Goal: Ask a question

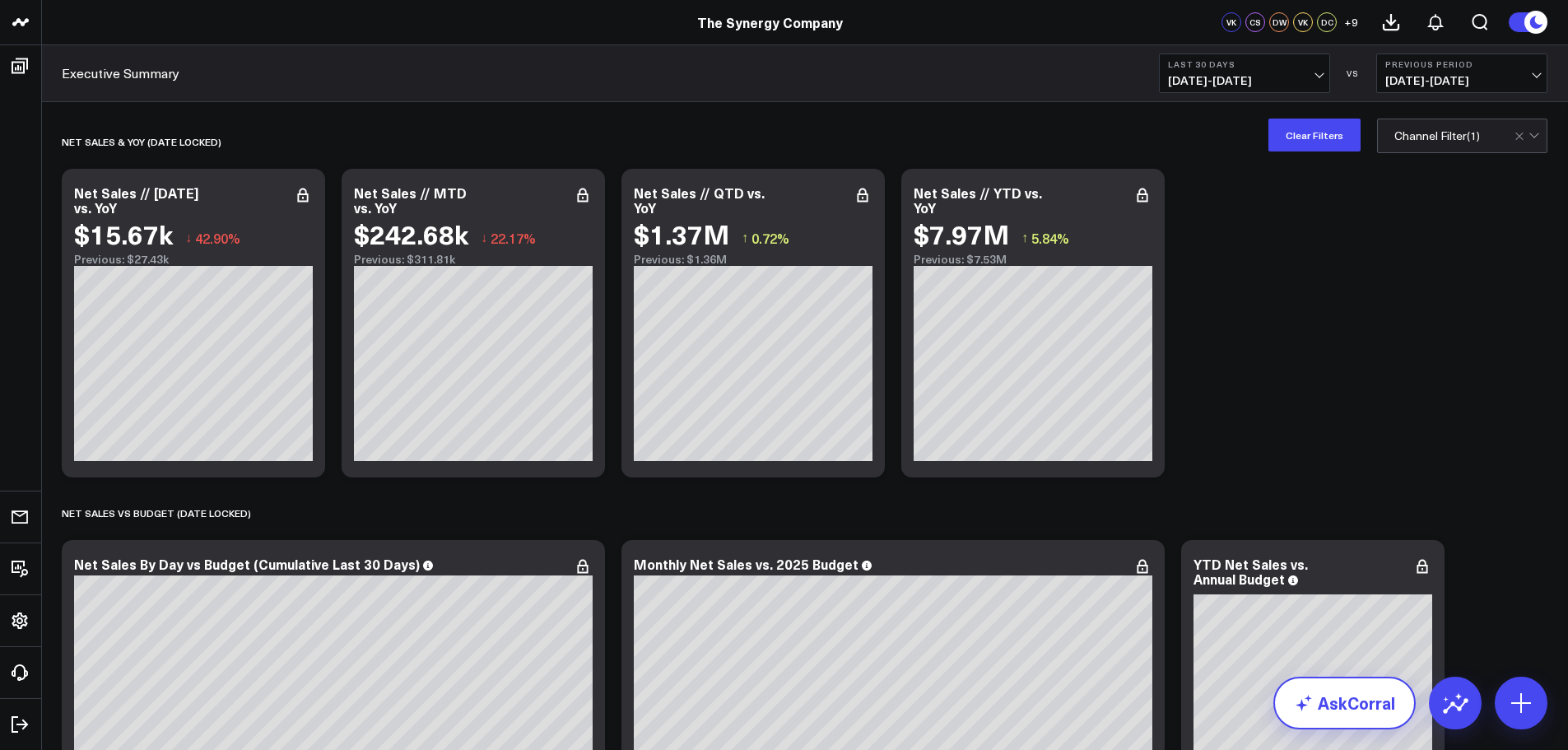
click at [1334, 703] on link "AskCorral" at bounding box center [1344, 702] width 143 height 52
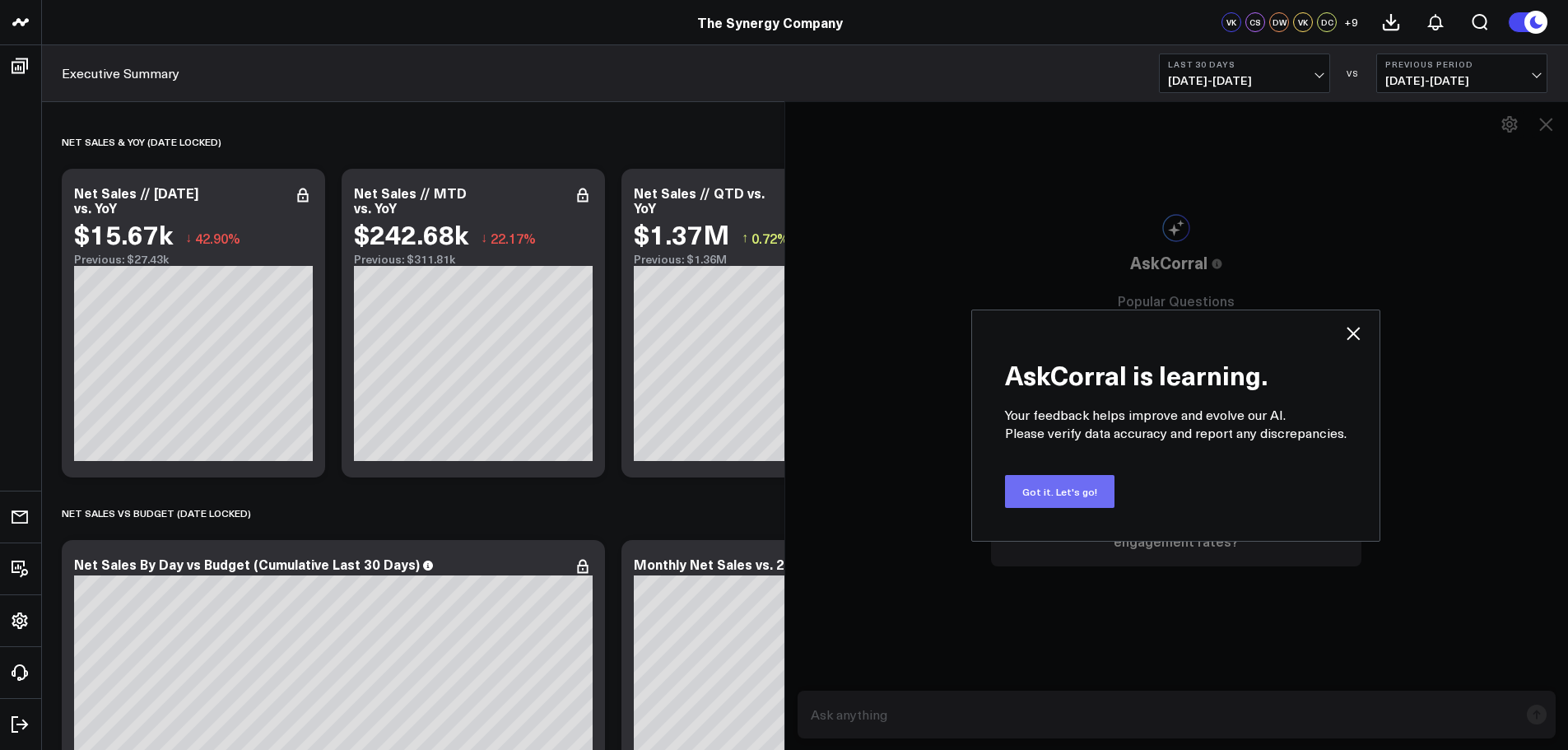
click at [1063, 493] on button "Got it. Let's go!" at bounding box center [1060, 491] width 110 height 33
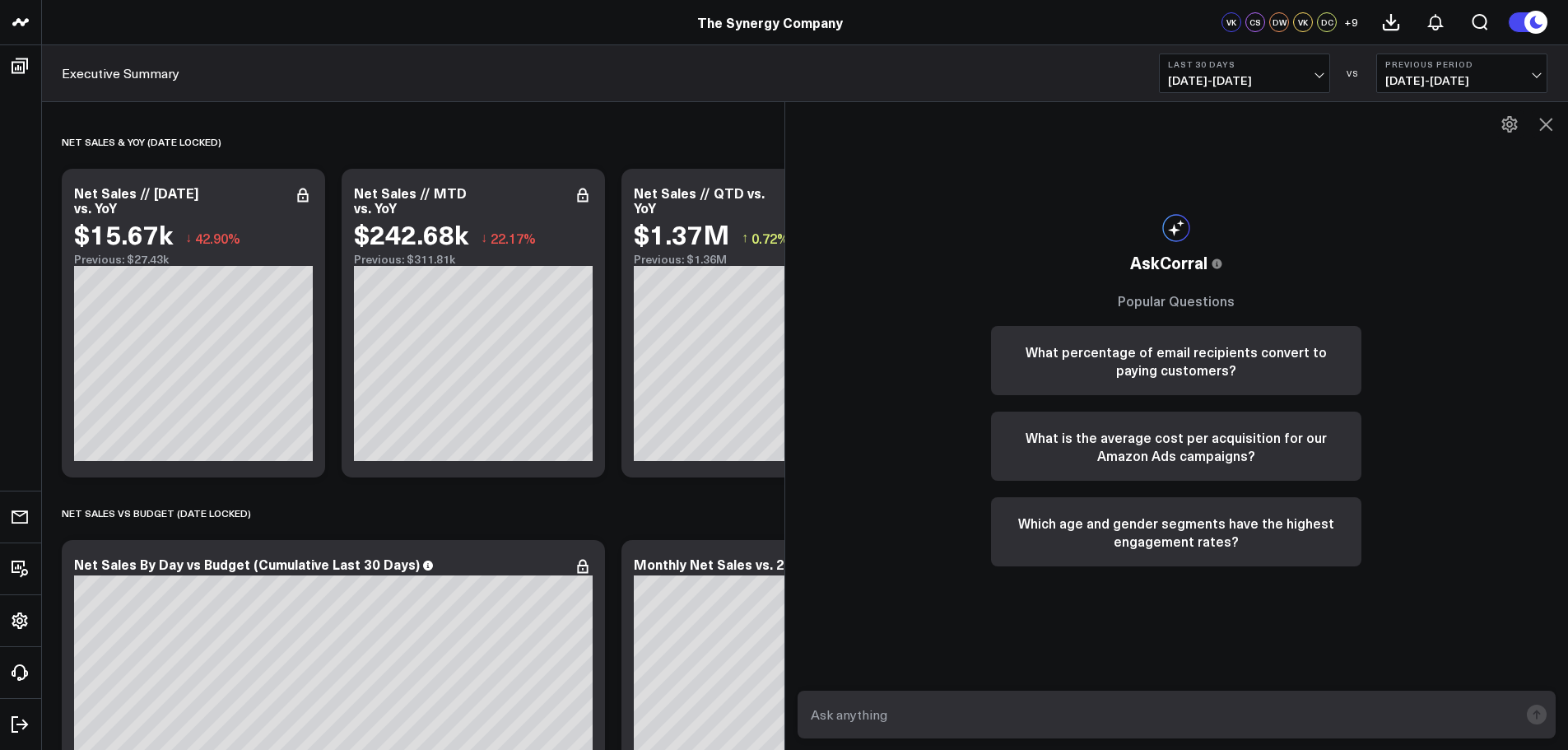
click at [919, 734] on form at bounding box center [1177, 714] width 759 height 48
click at [908, 718] on input "text" at bounding box center [1163, 714] width 713 height 29
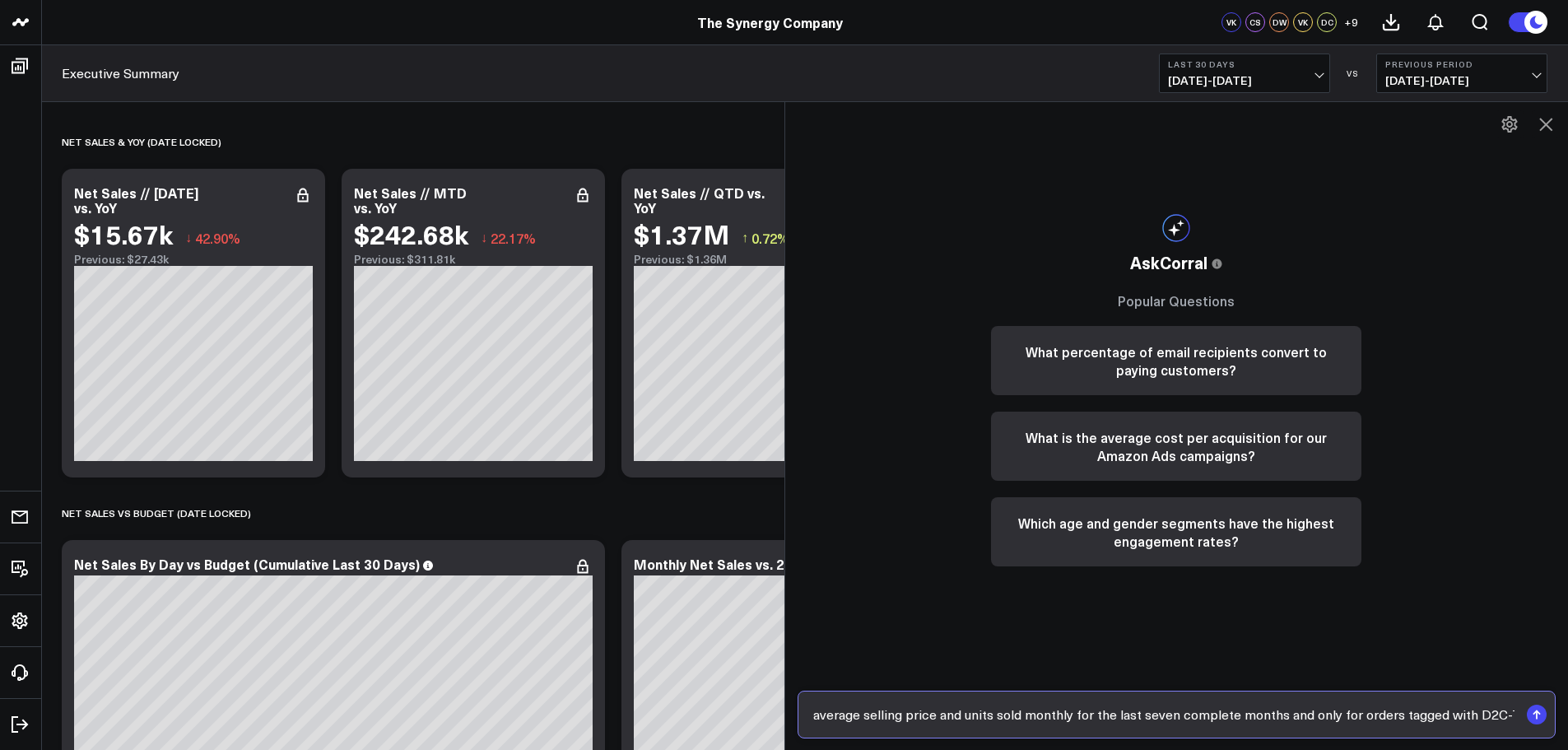
scroll to position [0, 214]
type input "I would like to see a chart showing average selling price and units sold monthl…"
drag, startPoint x: 1491, startPoint y: 714, endPoint x: 1551, endPoint y: 708, distance: 60.3
click at [1551, 708] on form "I would like to see a chart showing average selling price and units sold monthl…" at bounding box center [1177, 714] width 759 height 48
click at [1539, 715] on rect "submit" at bounding box center [1537, 713] width 19 height 19
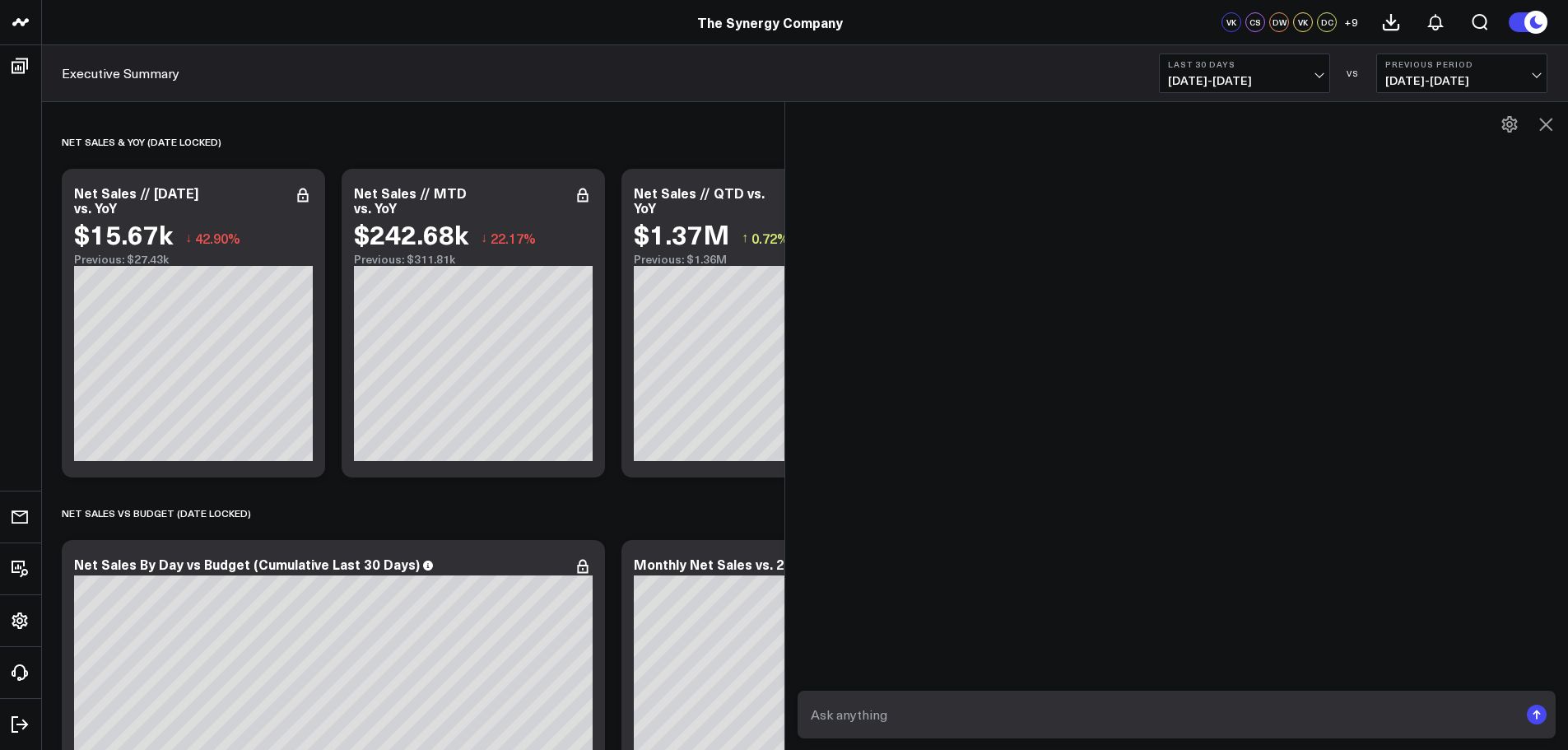
scroll to position [0, 0]
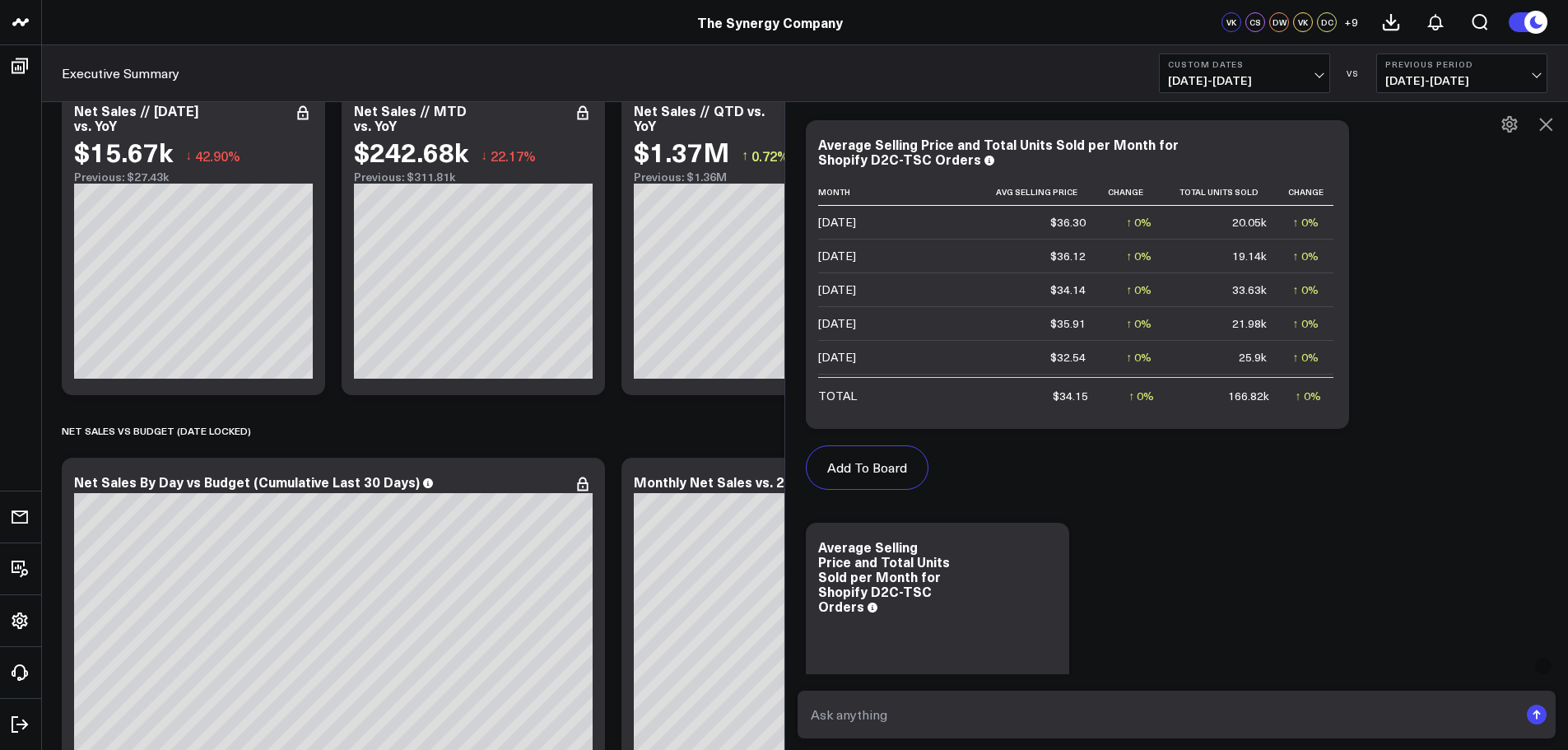
scroll to position [610, 0]
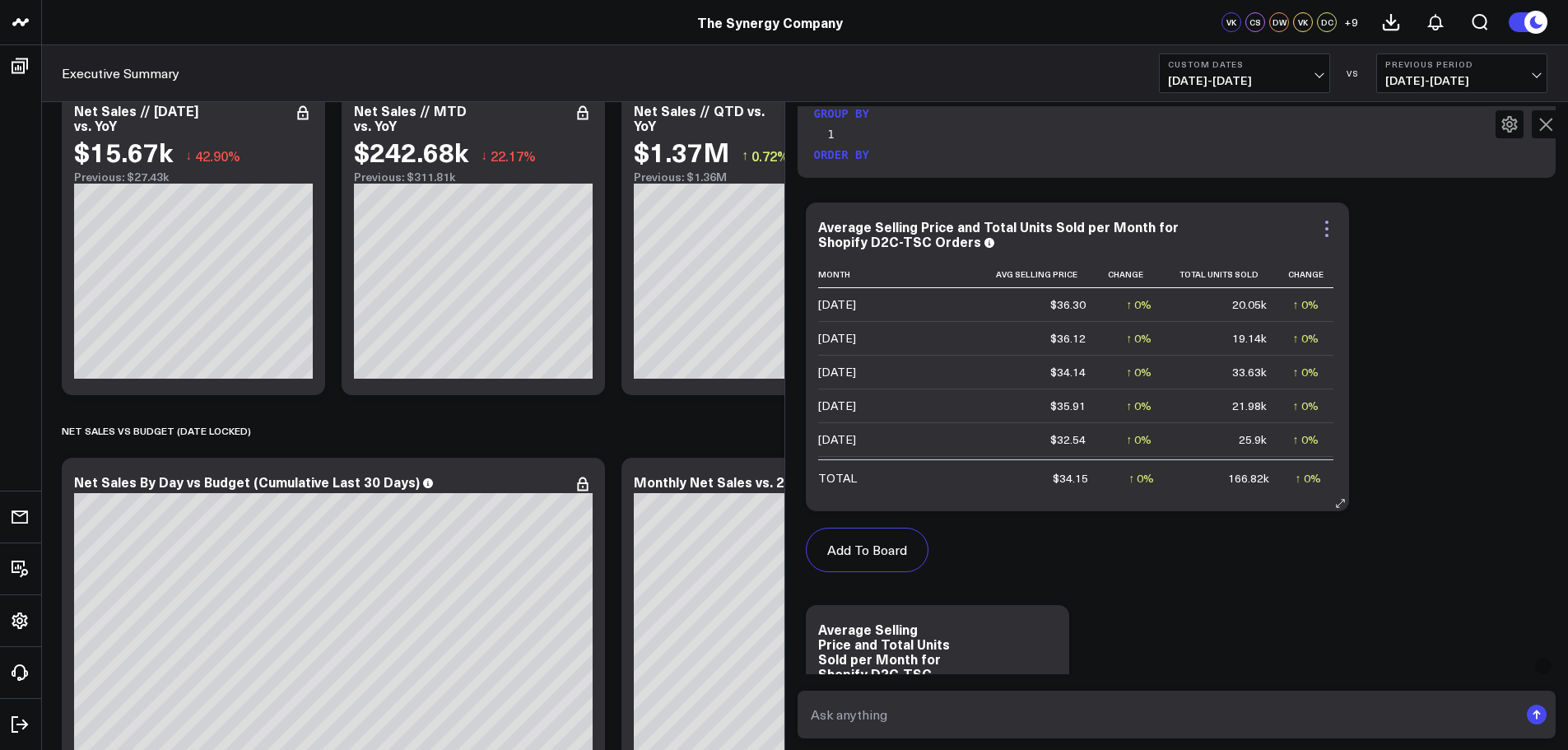
click at [1329, 228] on icon at bounding box center [1327, 228] width 19 height 19
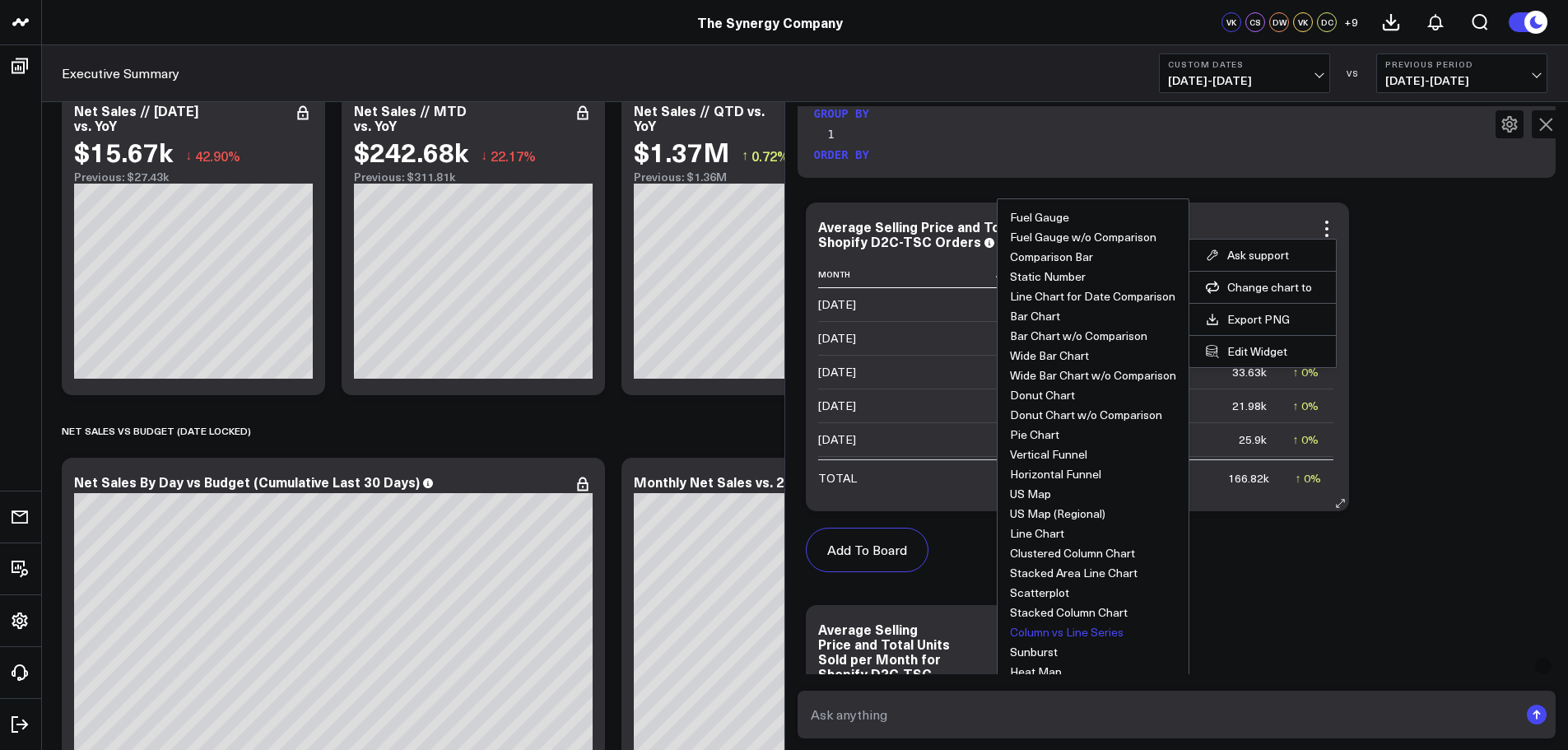
click at [1074, 635] on button "Column vs Line Series" at bounding box center [1066, 631] width 113 height 12
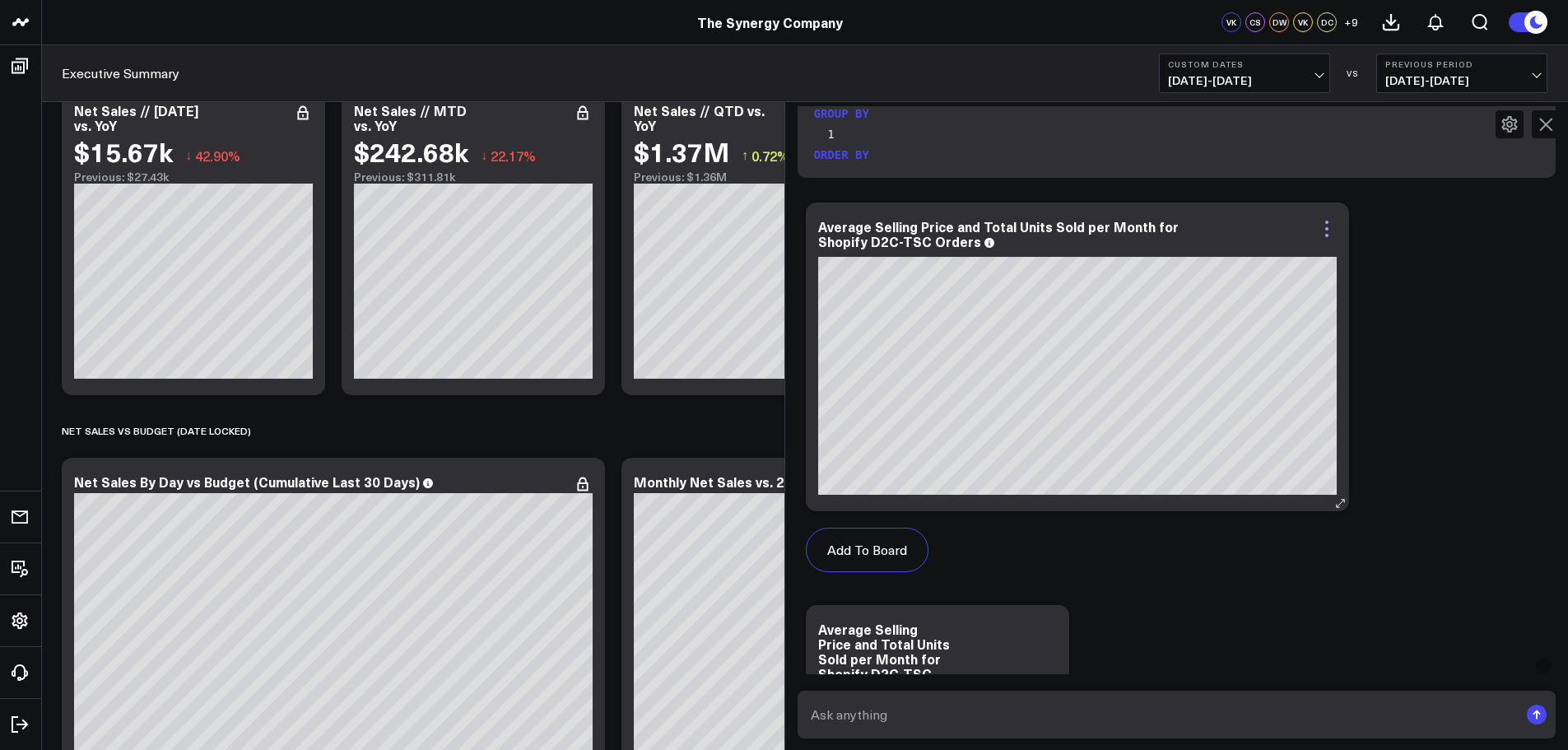
click at [1331, 225] on icon at bounding box center [1327, 228] width 19 height 19
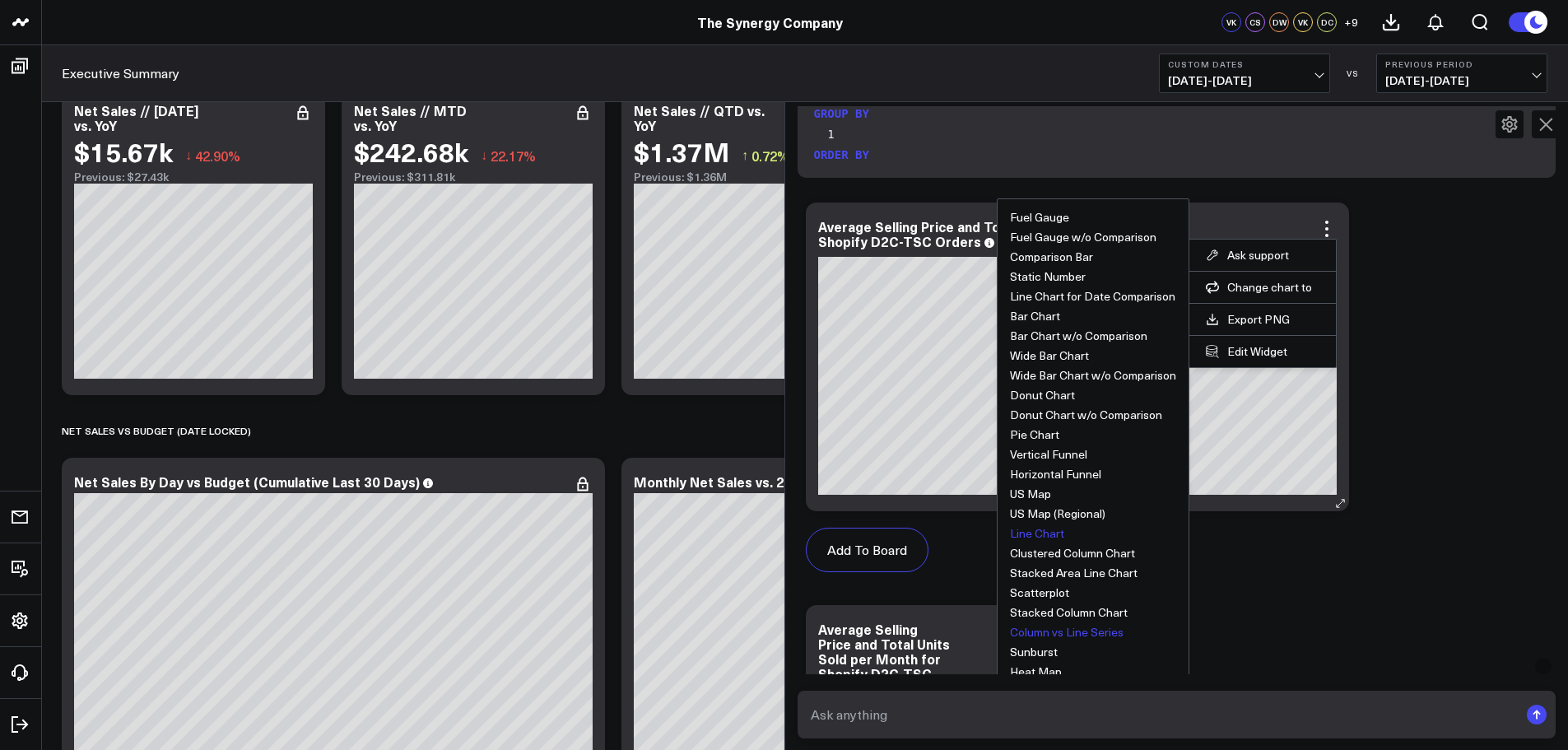
click at [1049, 528] on button "Line Chart" at bounding box center [1037, 533] width 54 height 12
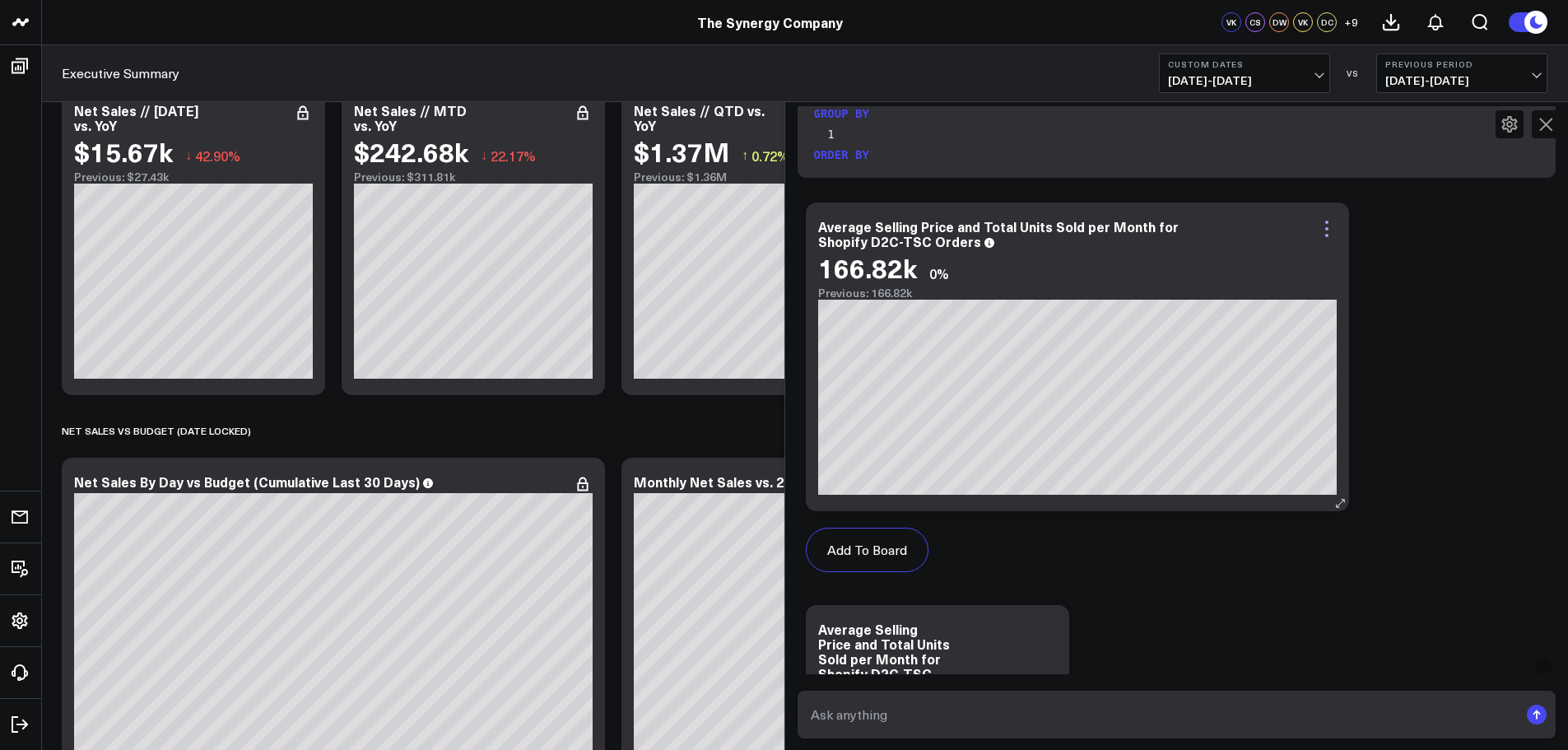
click at [1334, 237] on icon at bounding box center [1327, 228] width 19 height 19
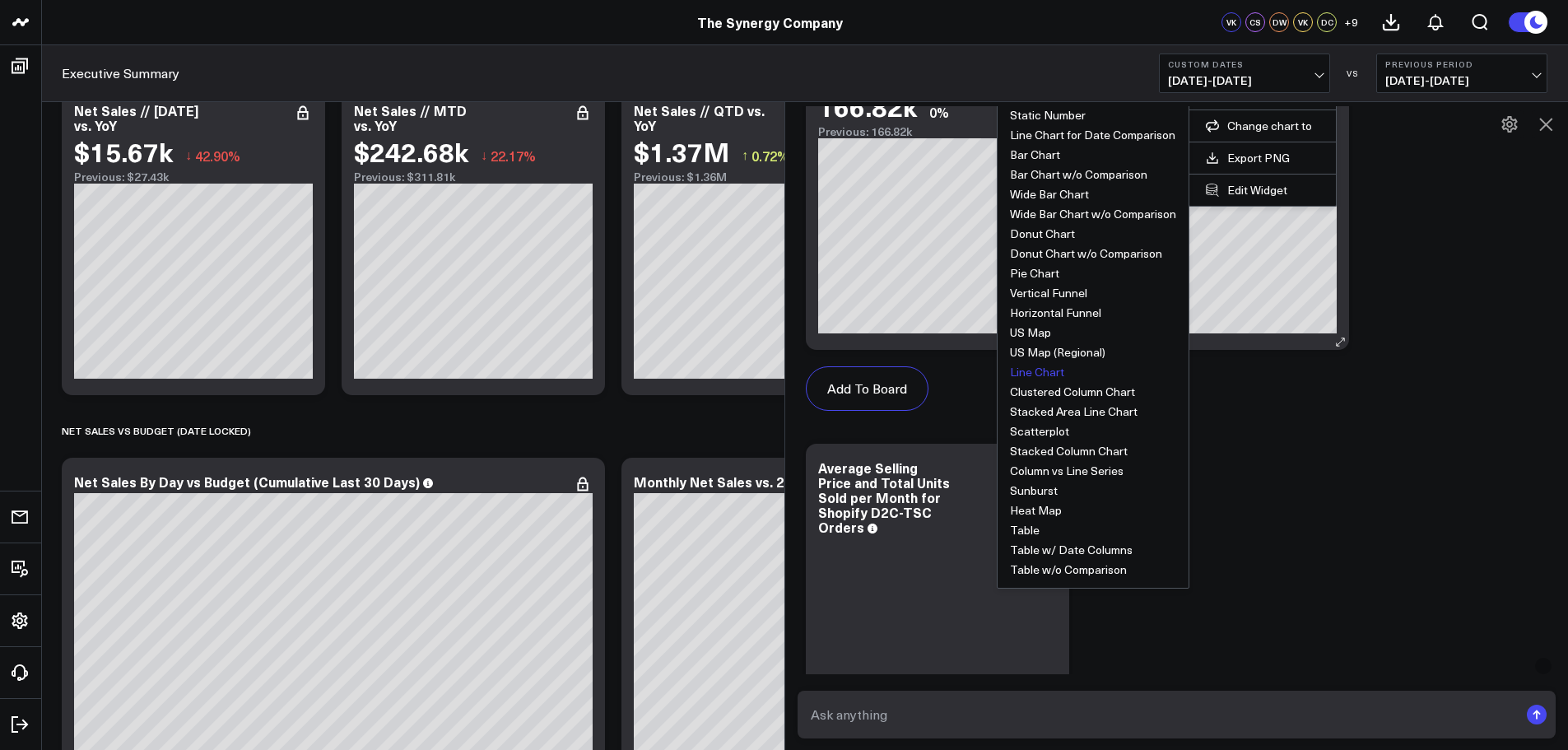
scroll to position [775, 0]
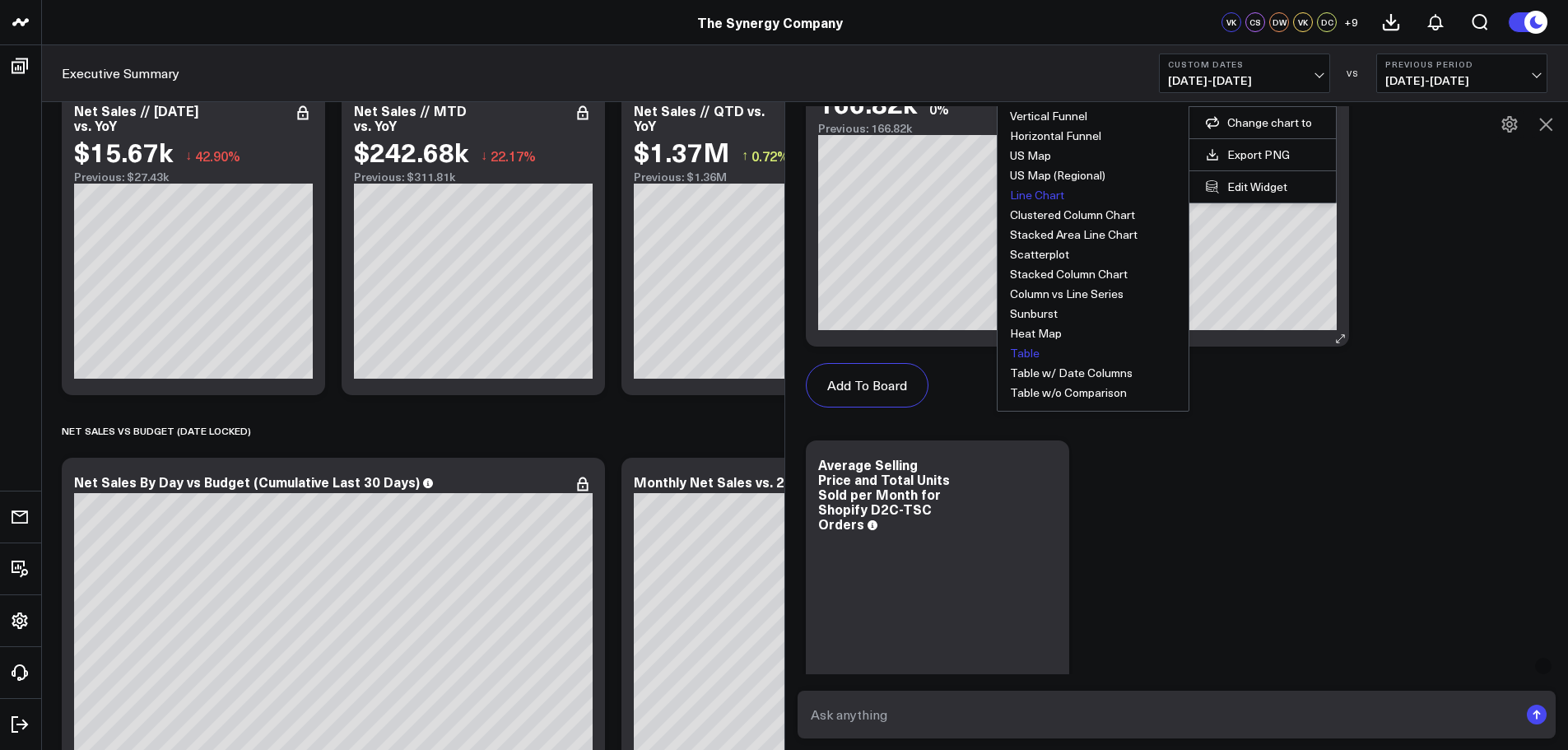
click at [1040, 354] on button "Table" at bounding box center [1025, 352] width 29 height 12
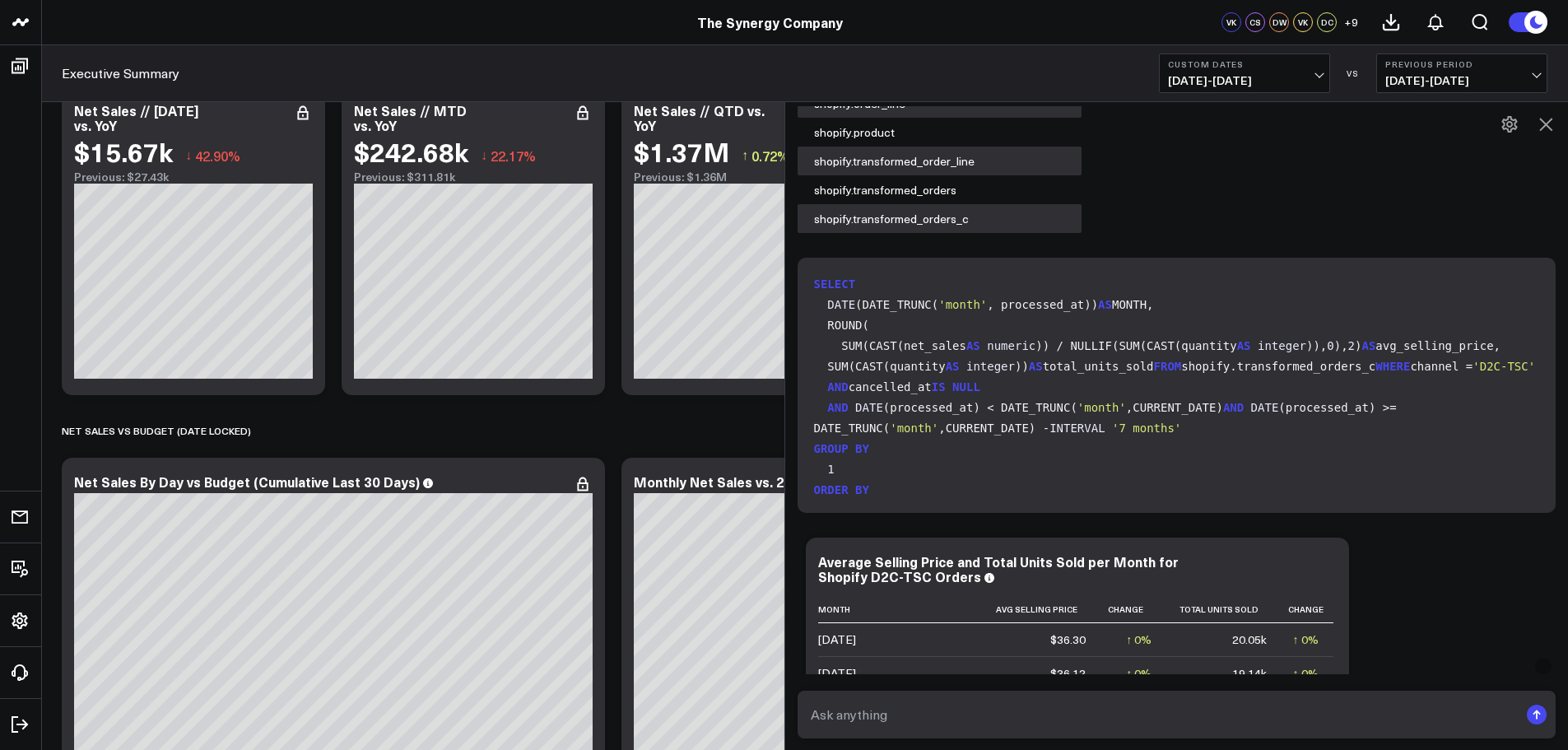
scroll to position [0, 0]
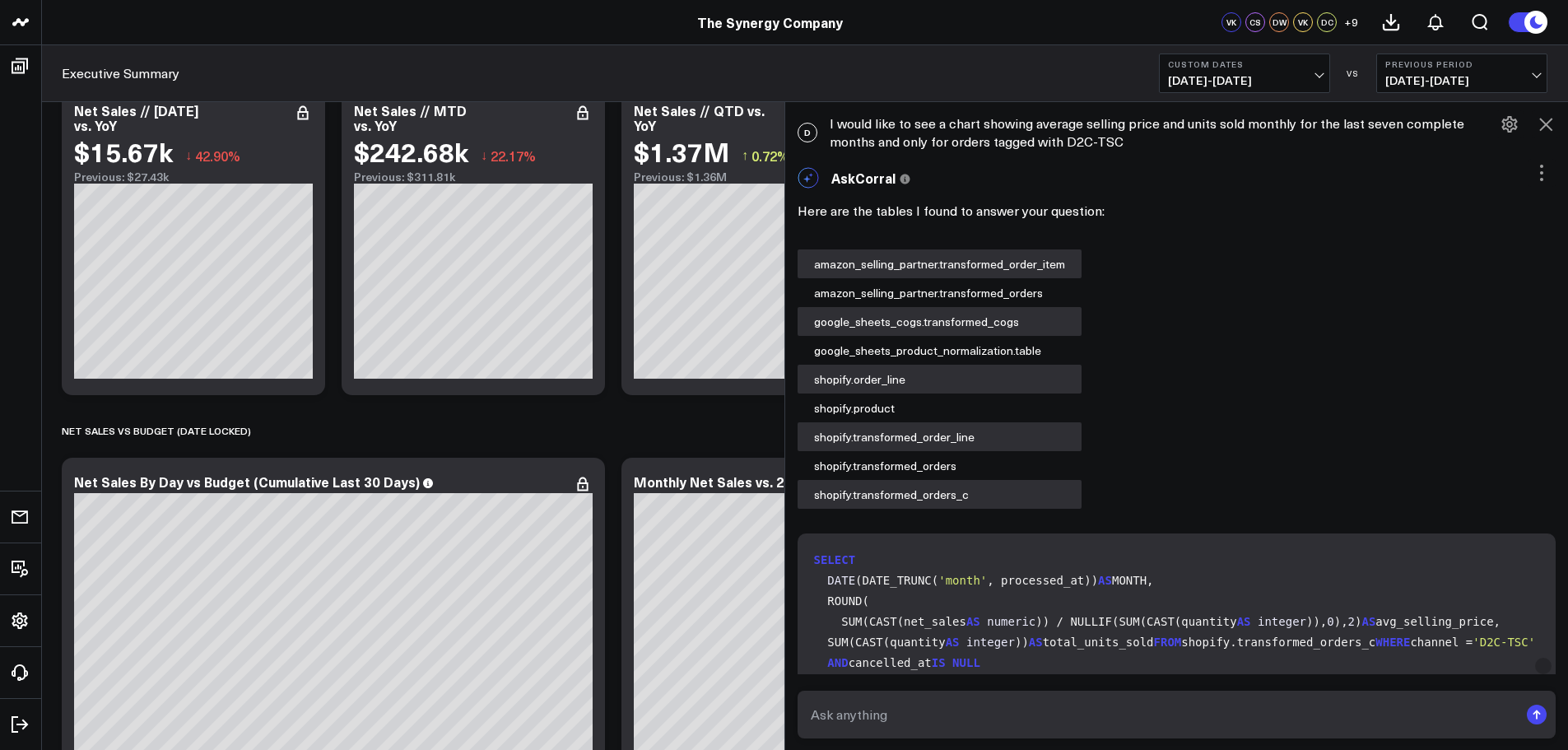
click at [1542, 123] on icon at bounding box center [1545, 123] width 19 height 19
